Goal: Task Accomplishment & Management: Use online tool/utility

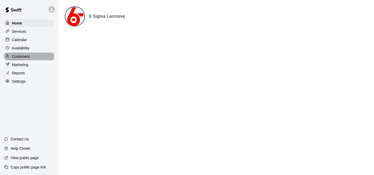
click at [22, 54] on p "Customers" at bounding box center [21, 56] width 18 height 5
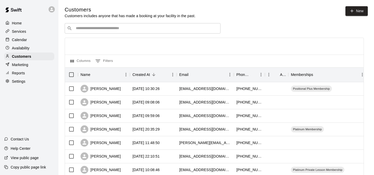
click at [138, 30] on input "Search customers by name or email" at bounding box center [146, 28] width 144 height 5
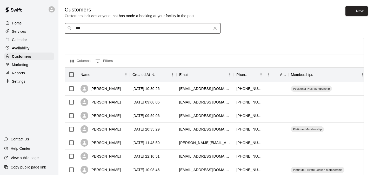
type input "****"
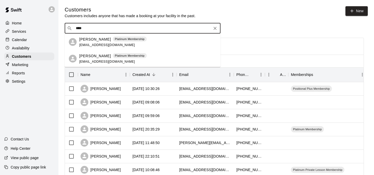
click at [183, 46] on div "[PERSON_NAME] Platinum Membership [EMAIL_ADDRESS][DOMAIN_NAME]" at bounding box center [147, 41] width 137 height 11
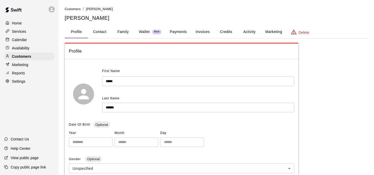
click at [232, 29] on button "Credits" at bounding box center [225, 32] width 23 height 12
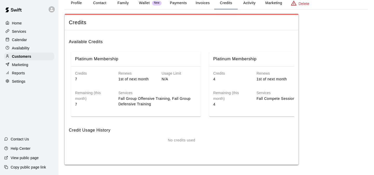
click at [33, 37] on div "Calendar" at bounding box center [29, 40] width 50 height 8
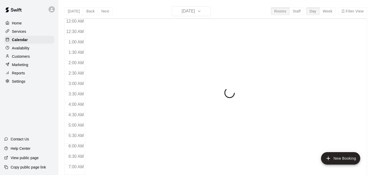
scroll to position [278, 0]
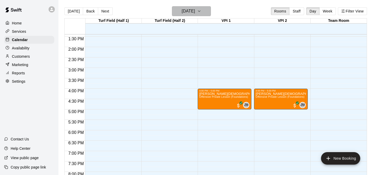
click at [192, 10] on h6 "[DATE]" at bounding box center [188, 11] width 13 height 7
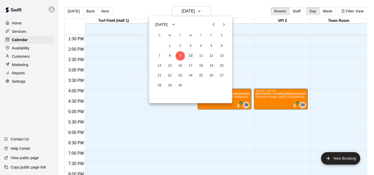
click at [190, 54] on button "10" at bounding box center [190, 55] width 9 height 9
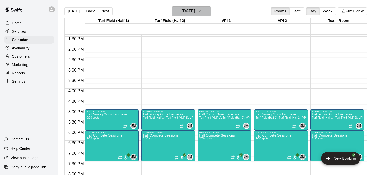
click at [182, 12] on h6 "[DATE]" at bounding box center [188, 11] width 13 height 7
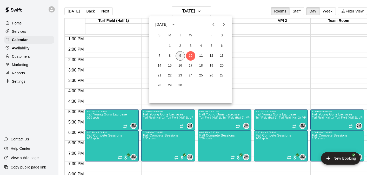
click at [180, 54] on button "9" at bounding box center [179, 55] width 9 height 9
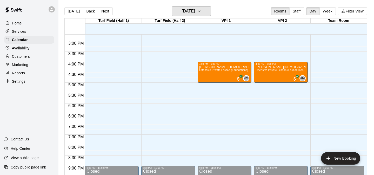
scroll to position [305, 0]
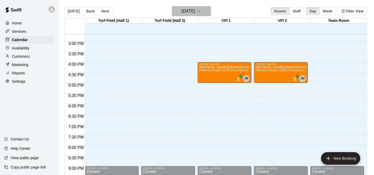
click at [195, 11] on h6 "[DATE]" at bounding box center [188, 11] width 13 height 7
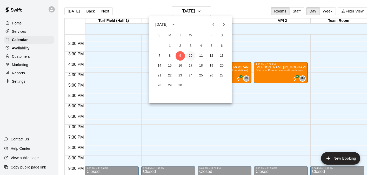
click at [190, 59] on button "10" at bounding box center [190, 55] width 9 height 9
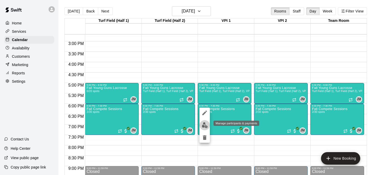
click at [203, 123] on img "edit" at bounding box center [205, 125] width 6 height 6
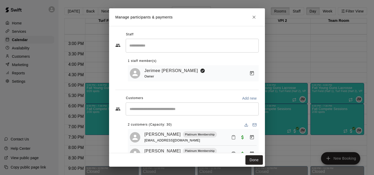
scroll to position [21, 0]
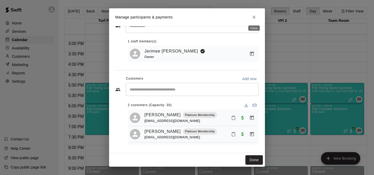
click at [252, 16] on icon "Close" at bounding box center [253, 17] width 5 height 5
